Goal: Check status

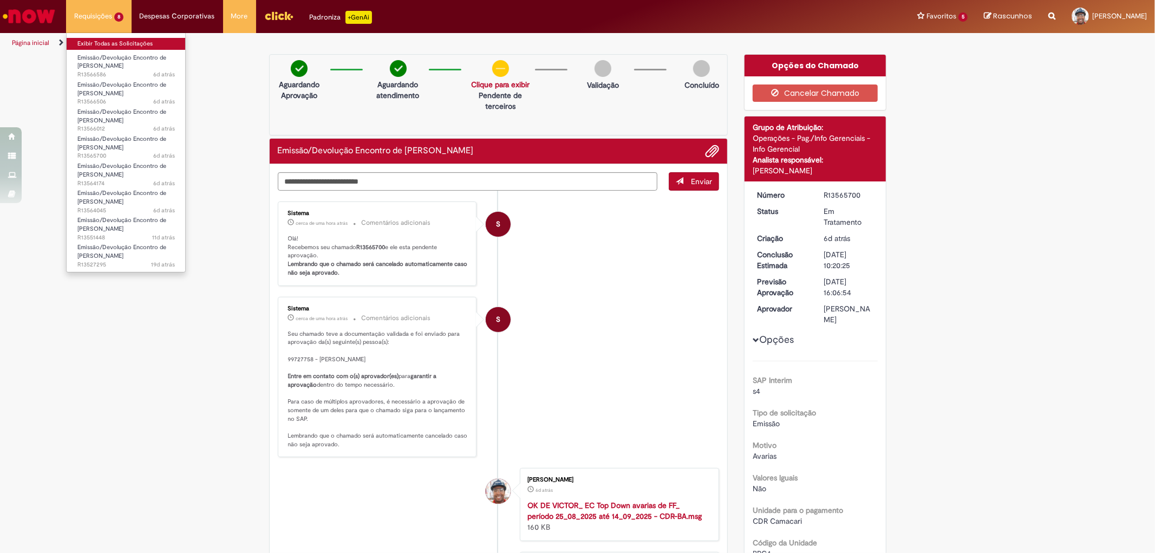
click at [105, 44] on link "Exibir Todas as Solicitações" at bounding box center [126, 44] width 119 height 12
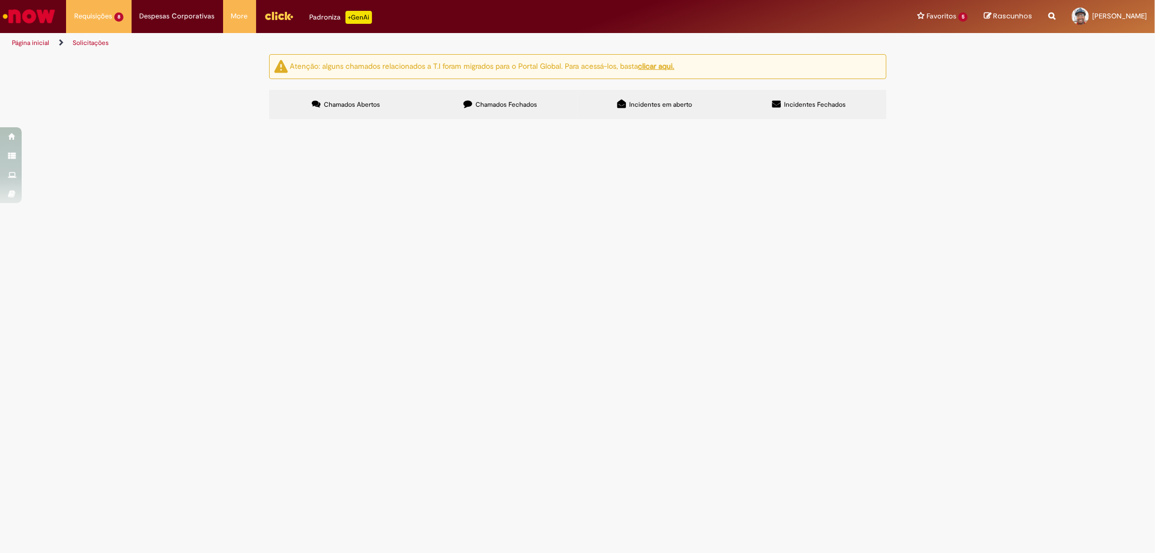
click at [0, 0] on span "R13527295" at bounding box center [0, 0] width 0 height 0
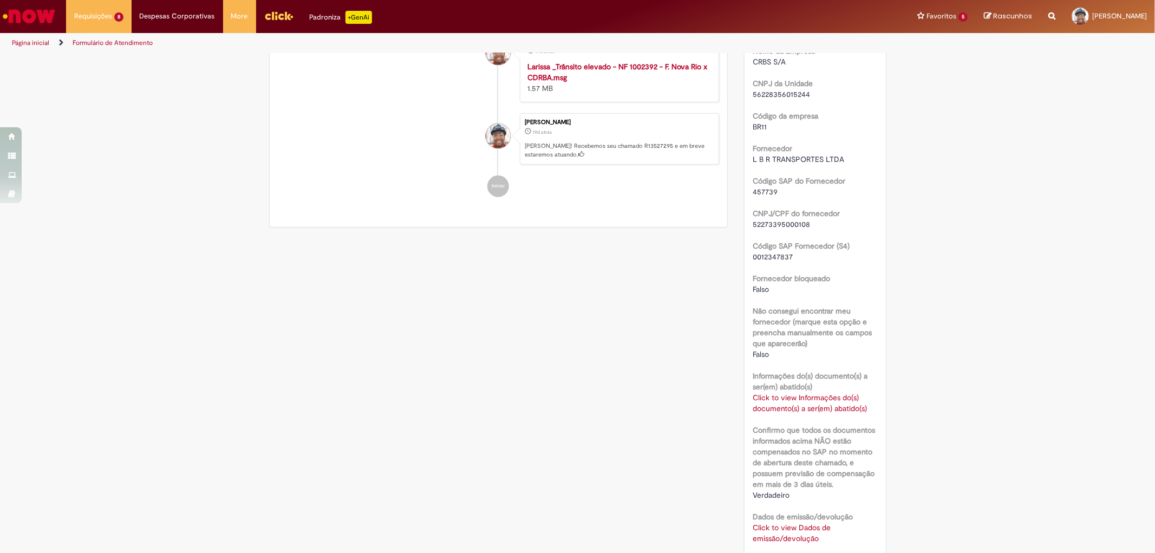
scroll to position [421, 0]
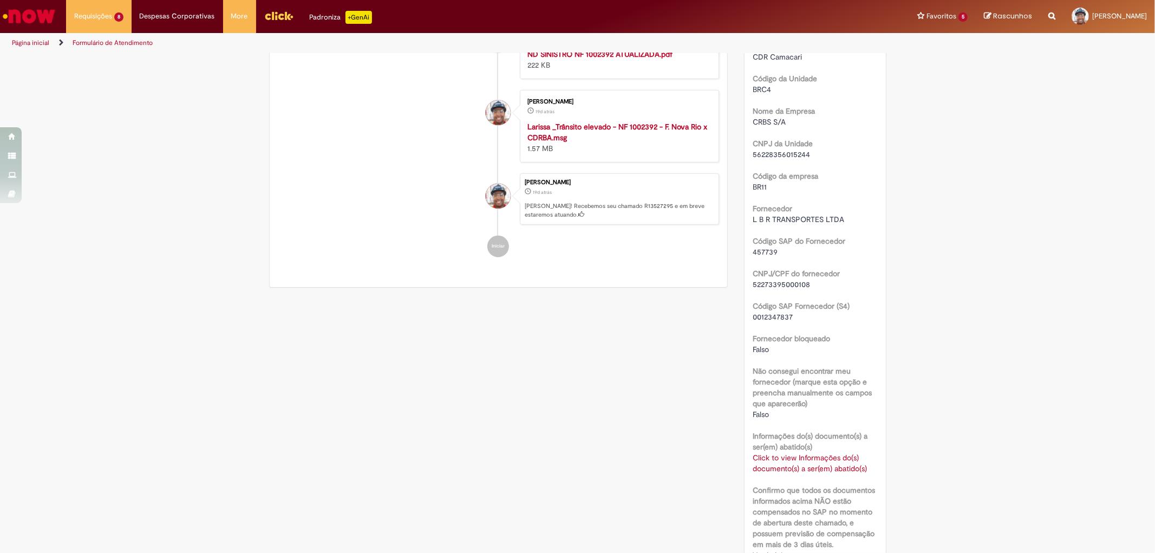
click at [781, 466] on link "Click to view Informações do(s) documento(s) a ser(em) abatido(s)" at bounding box center [810, 463] width 114 height 21
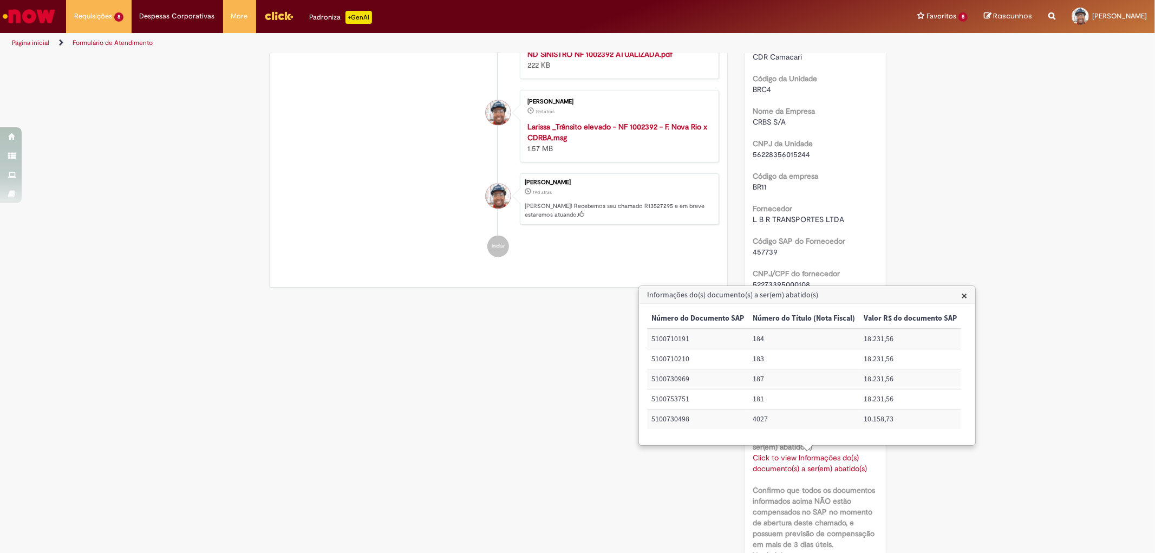
click at [562, 420] on div "Verificar Código de Barras Aguardando Aprovação Aguardando atendimento Em andam…" at bounding box center [578, 358] width 634 height 1450
click at [962, 296] on span "×" at bounding box center [965, 295] width 6 height 15
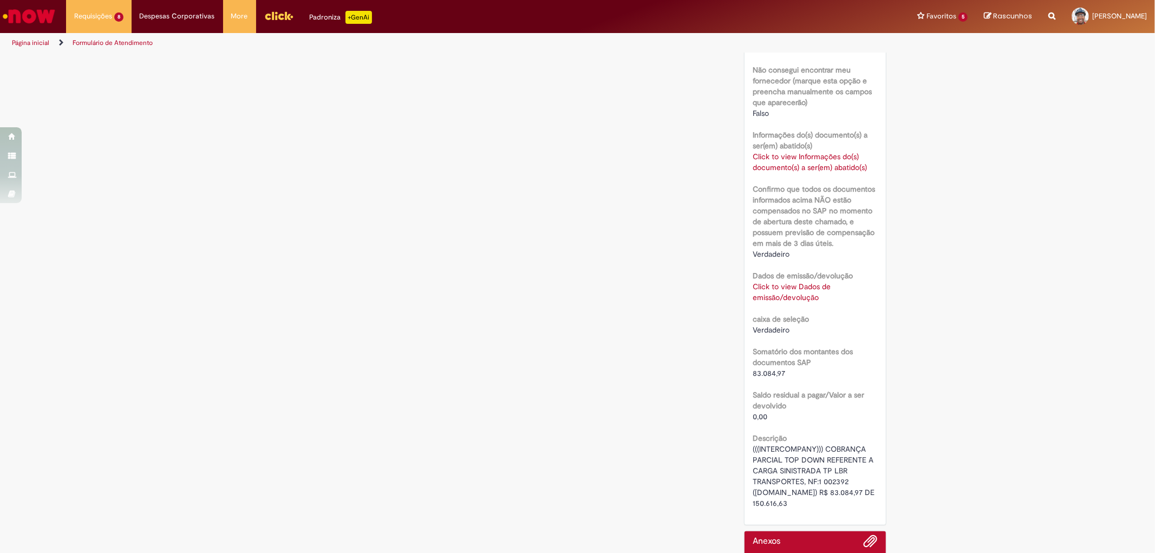
scroll to position [662, 0]
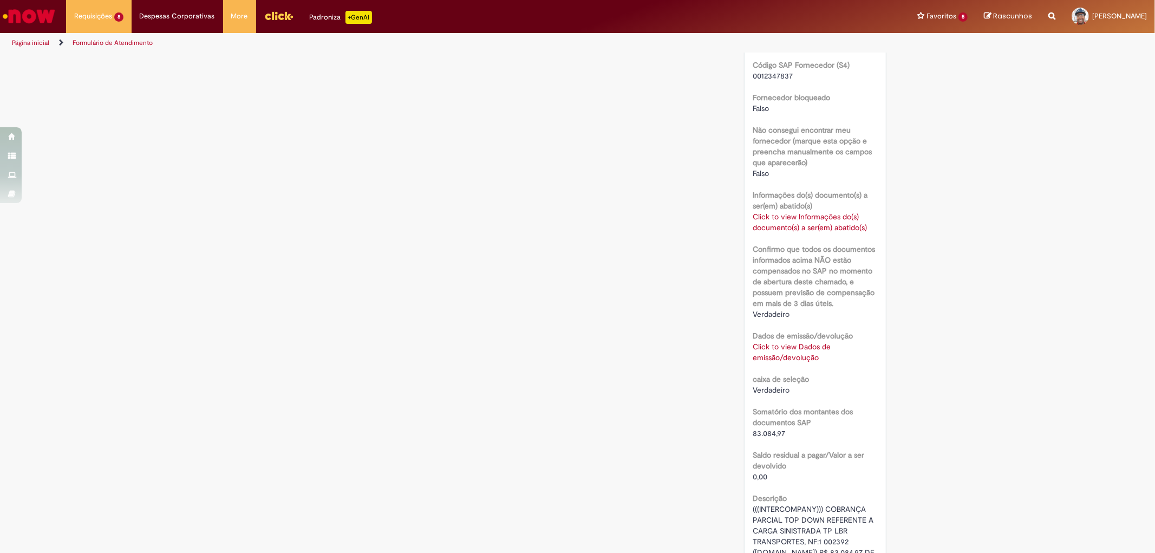
click at [787, 352] on link "Click to view Dados de emissão/devolução" at bounding box center [792, 352] width 78 height 21
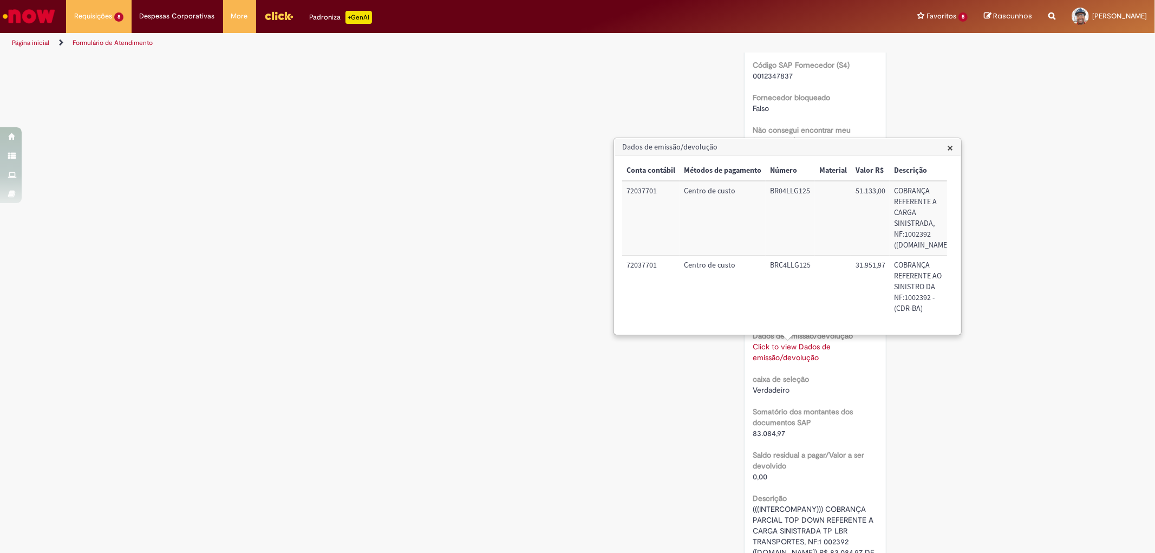
click at [951, 147] on span "×" at bounding box center [950, 147] width 6 height 15
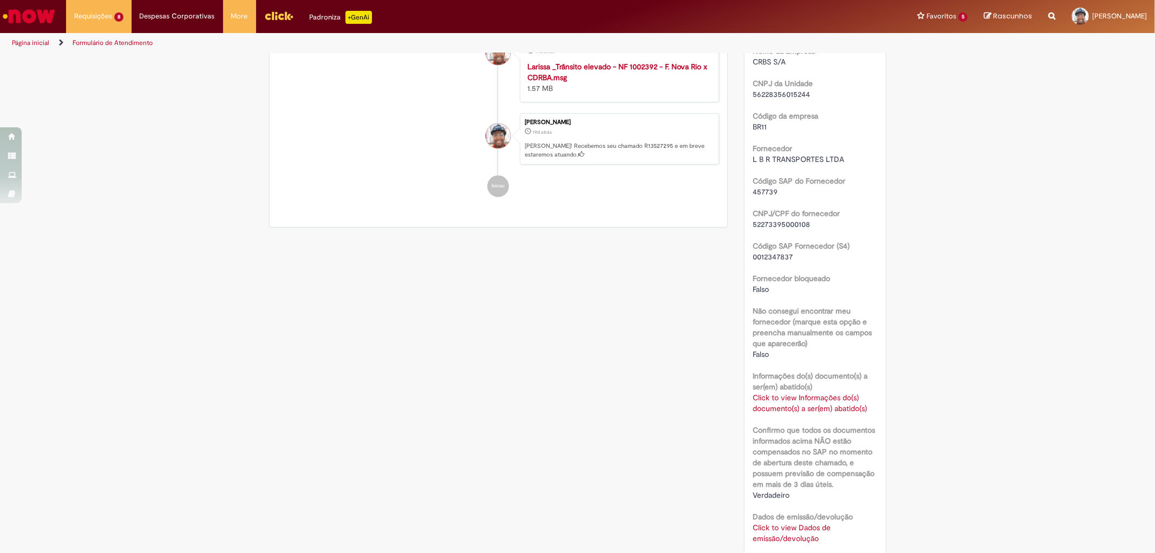
scroll to position [421, 0]
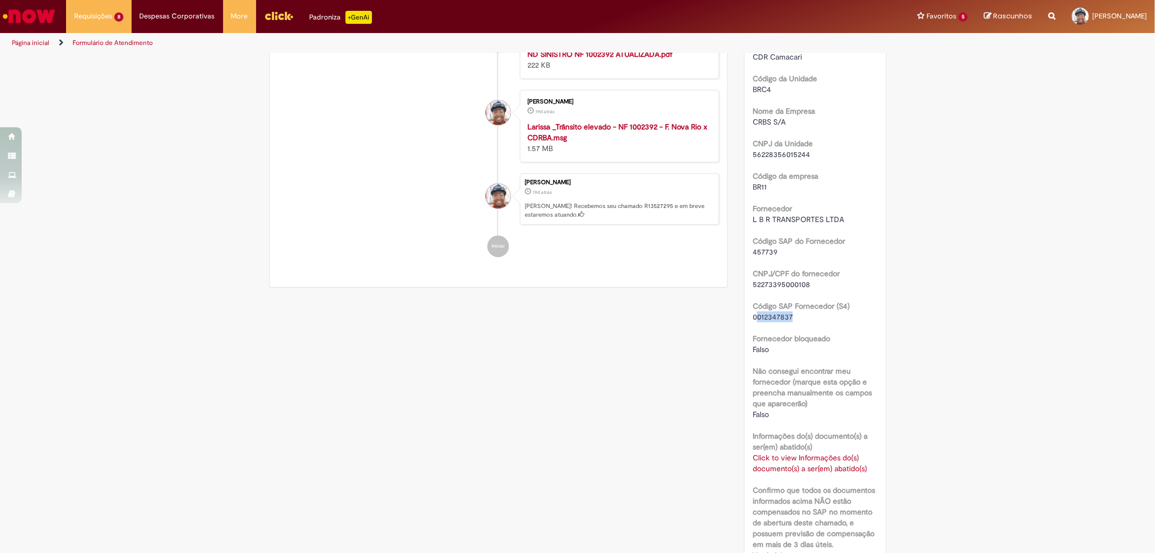
drag, startPoint x: 787, startPoint y: 316, endPoint x: 755, endPoint y: 315, distance: 32.5
click at [755, 315] on span "0012347837" at bounding box center [773, 317] width 40 height 10
copy span "012347837"
